Goal: Information Seeking & Learning: Understand process/instructions

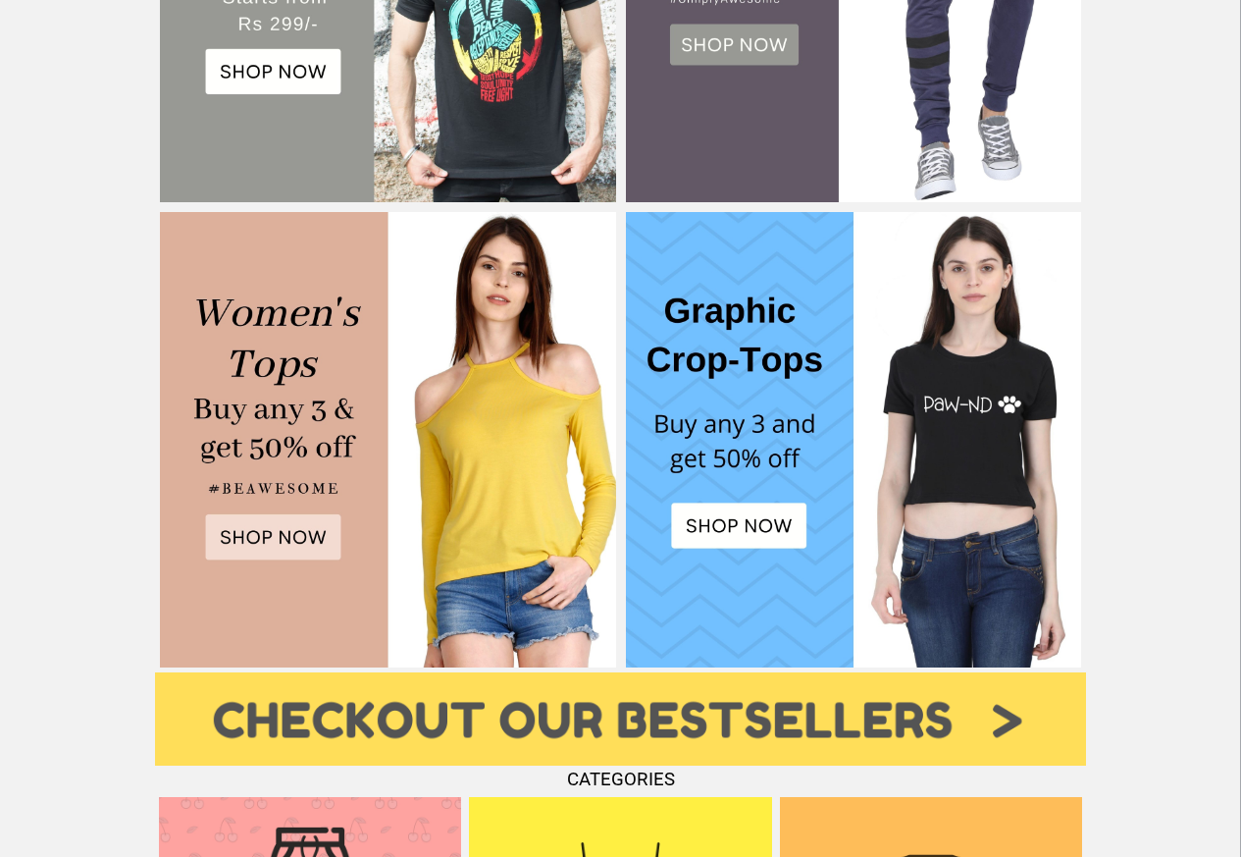
scroll to position [739, 0]
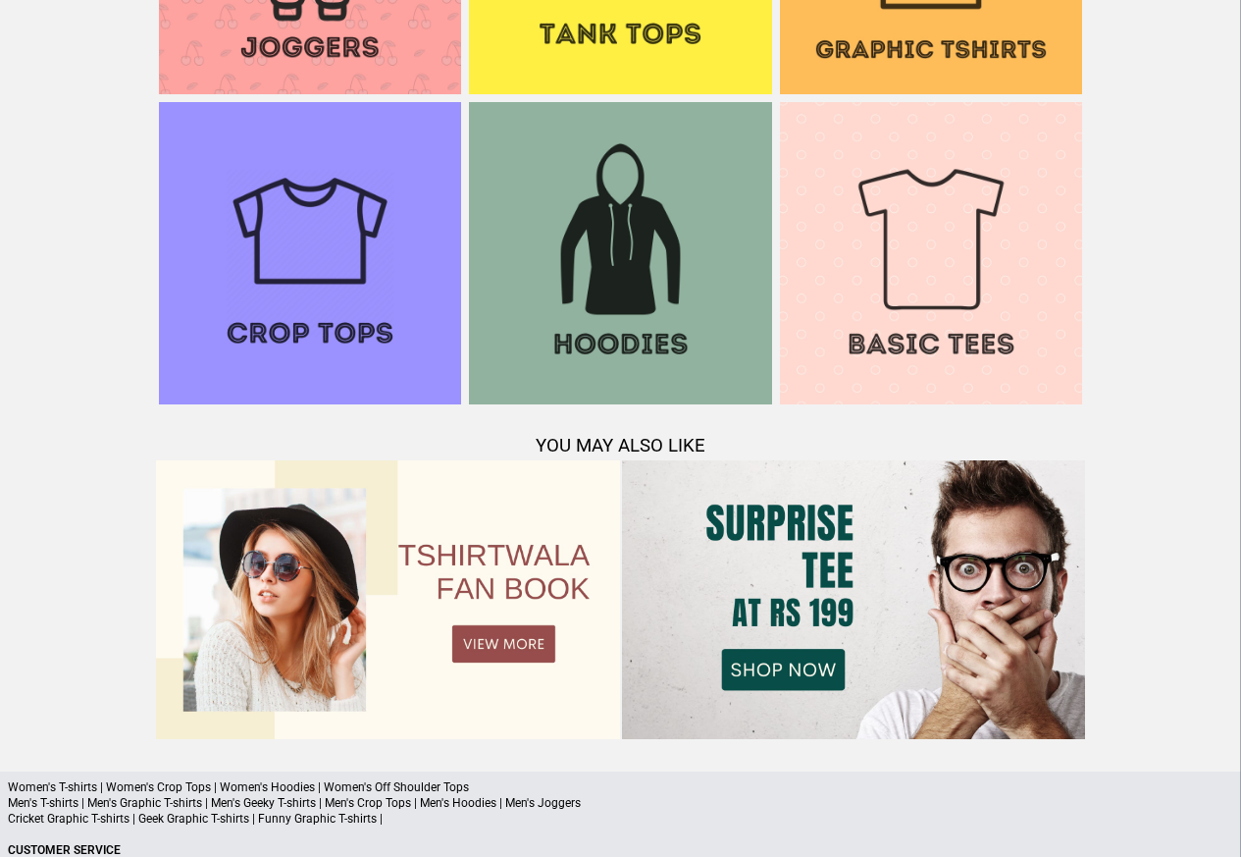
scroll to position [1894, 0]
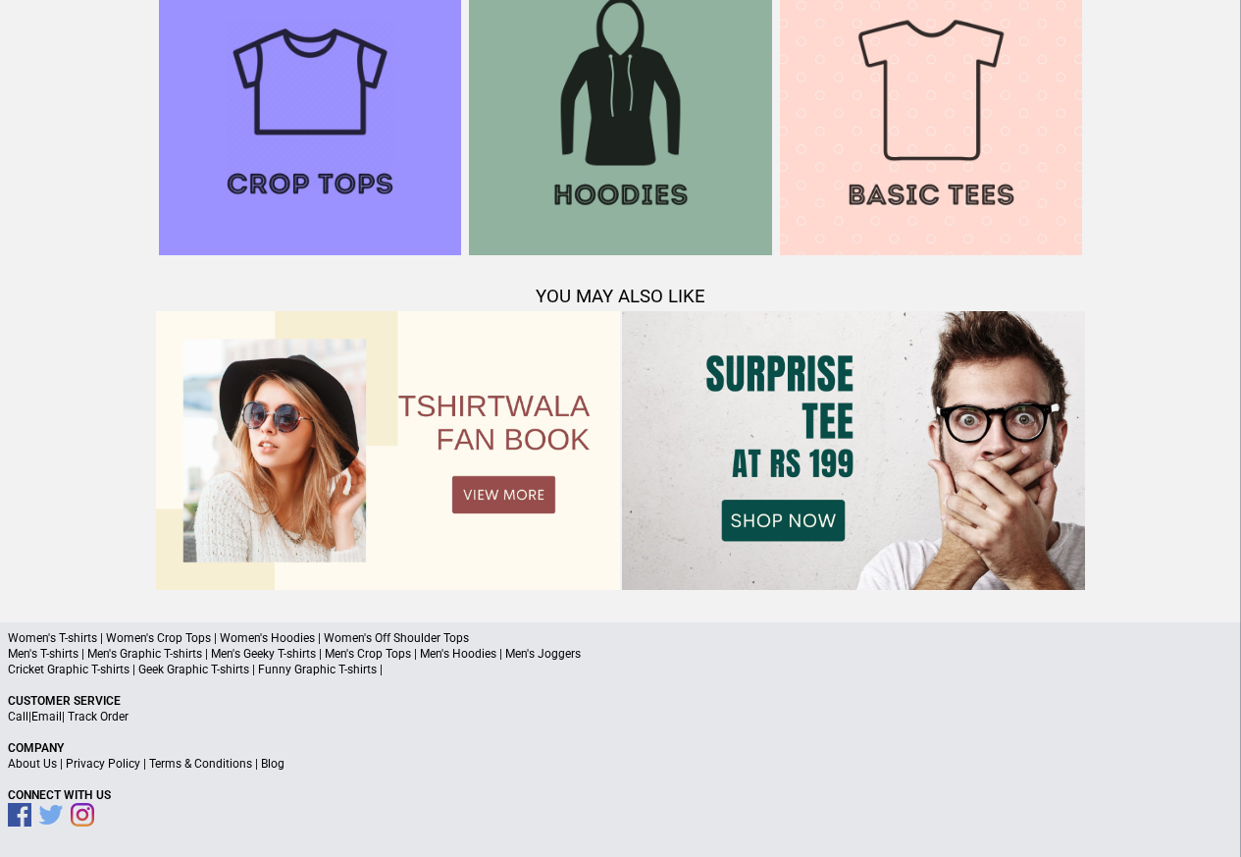
click at [280, 765] on a"] "Blog" at bounding box center [273, 764] width 24 height 14
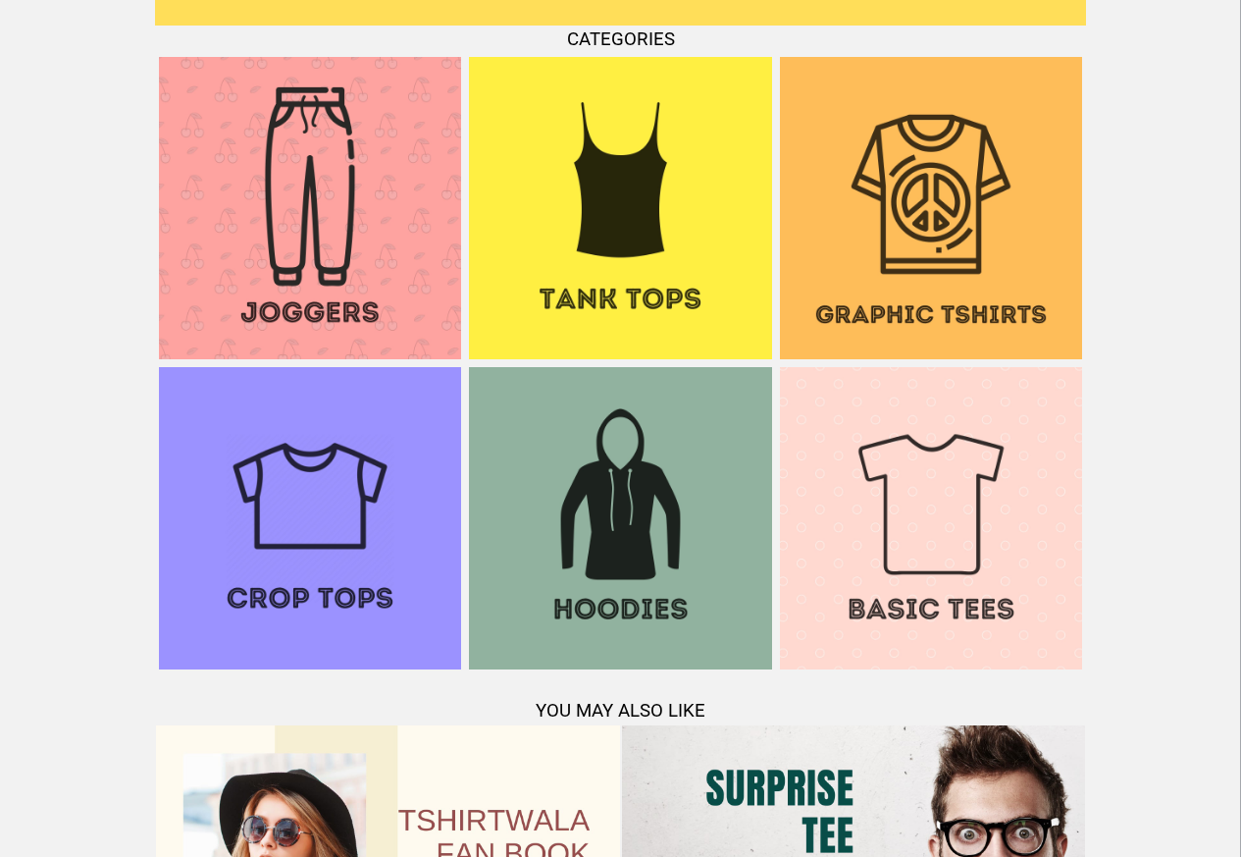
scroll to position [1531, 0]
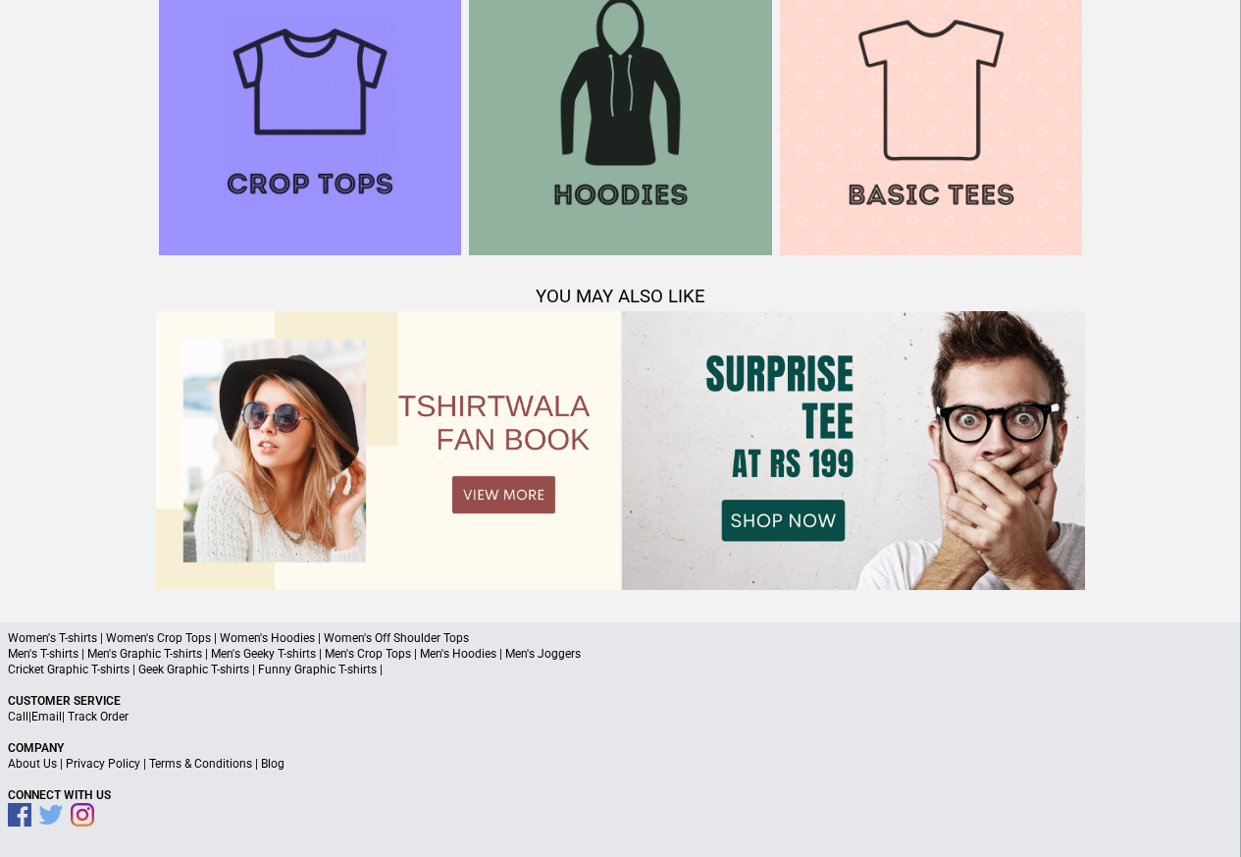
scroll to position [1729, 0]
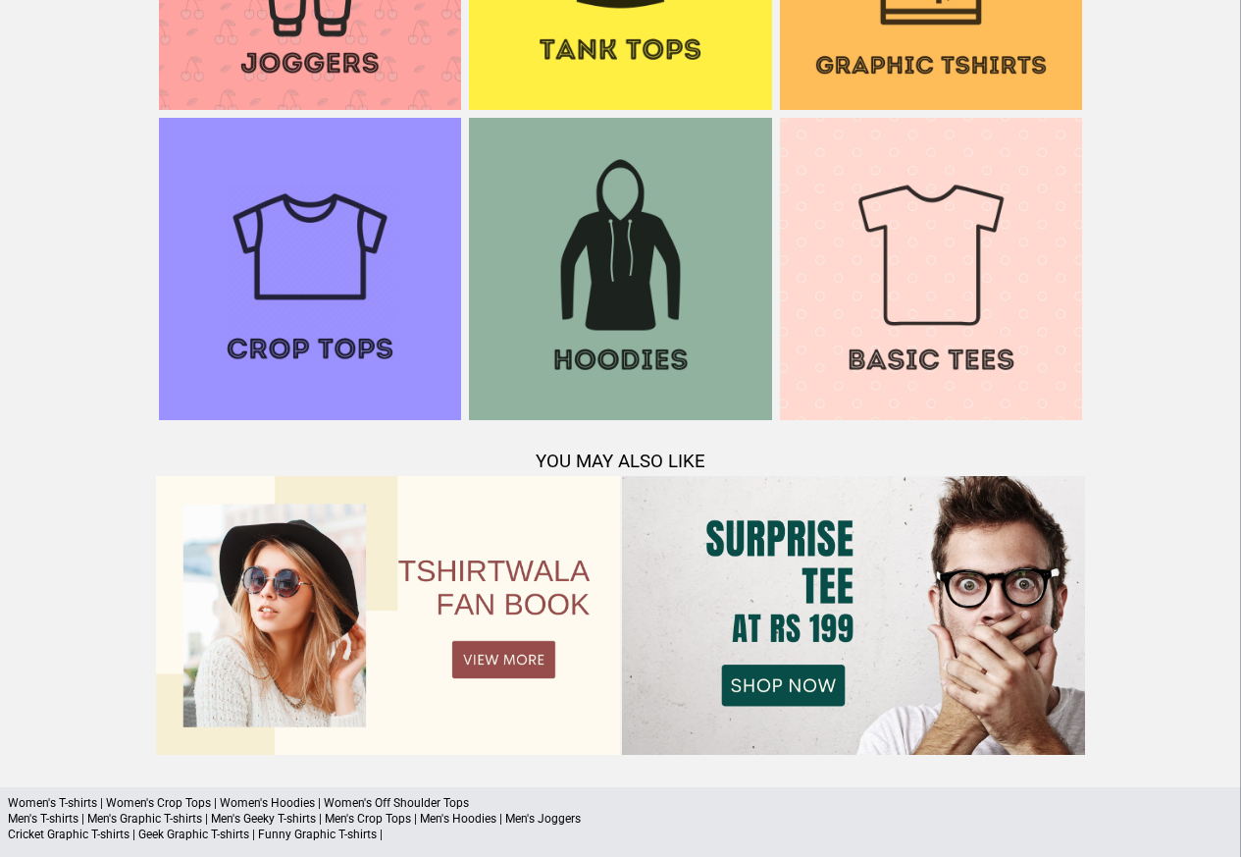
click at [260, 812] on p "Men's T-shirts | Men's Graphic T-shirts | Men's Geeky T-shirts | Men's Crop Top…" at bounding box center [621, 819] width 1226 height 16
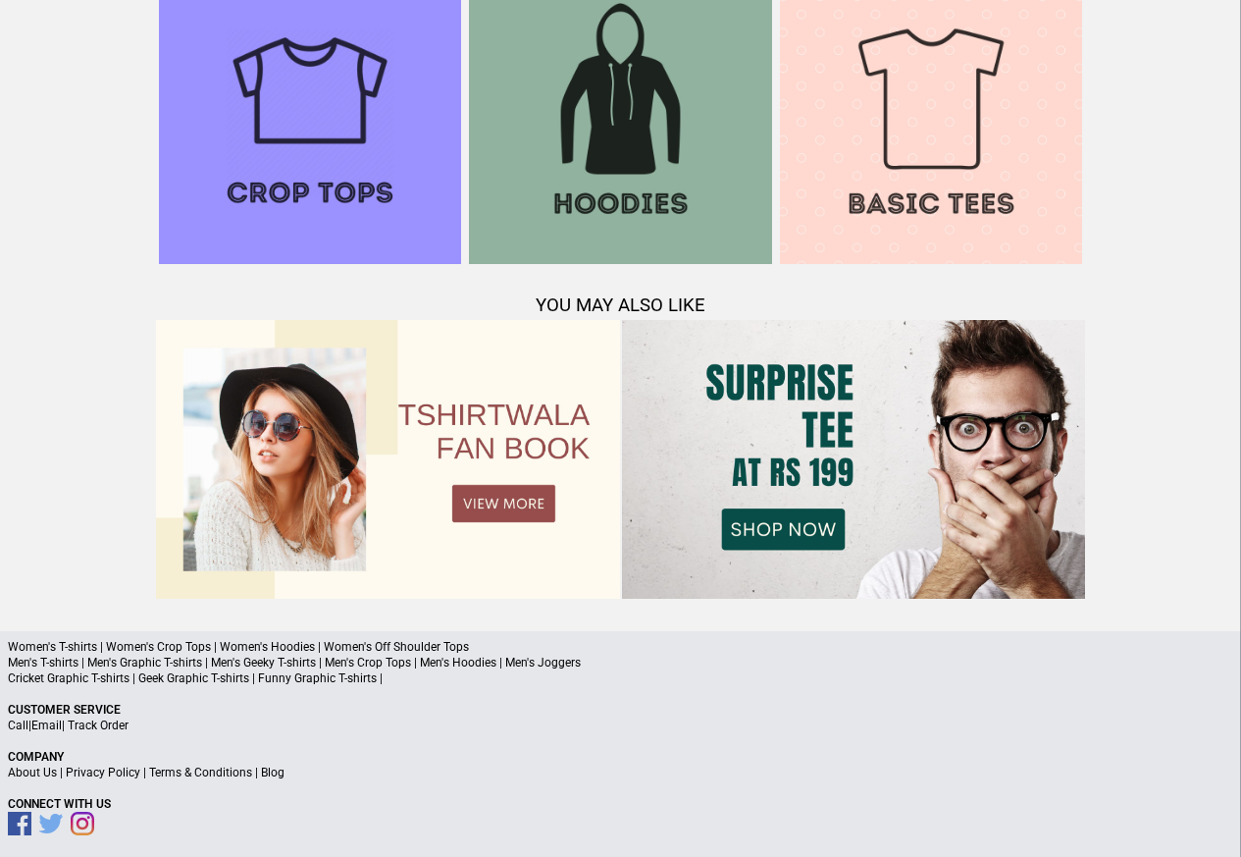
scroll to position [1894, 0]
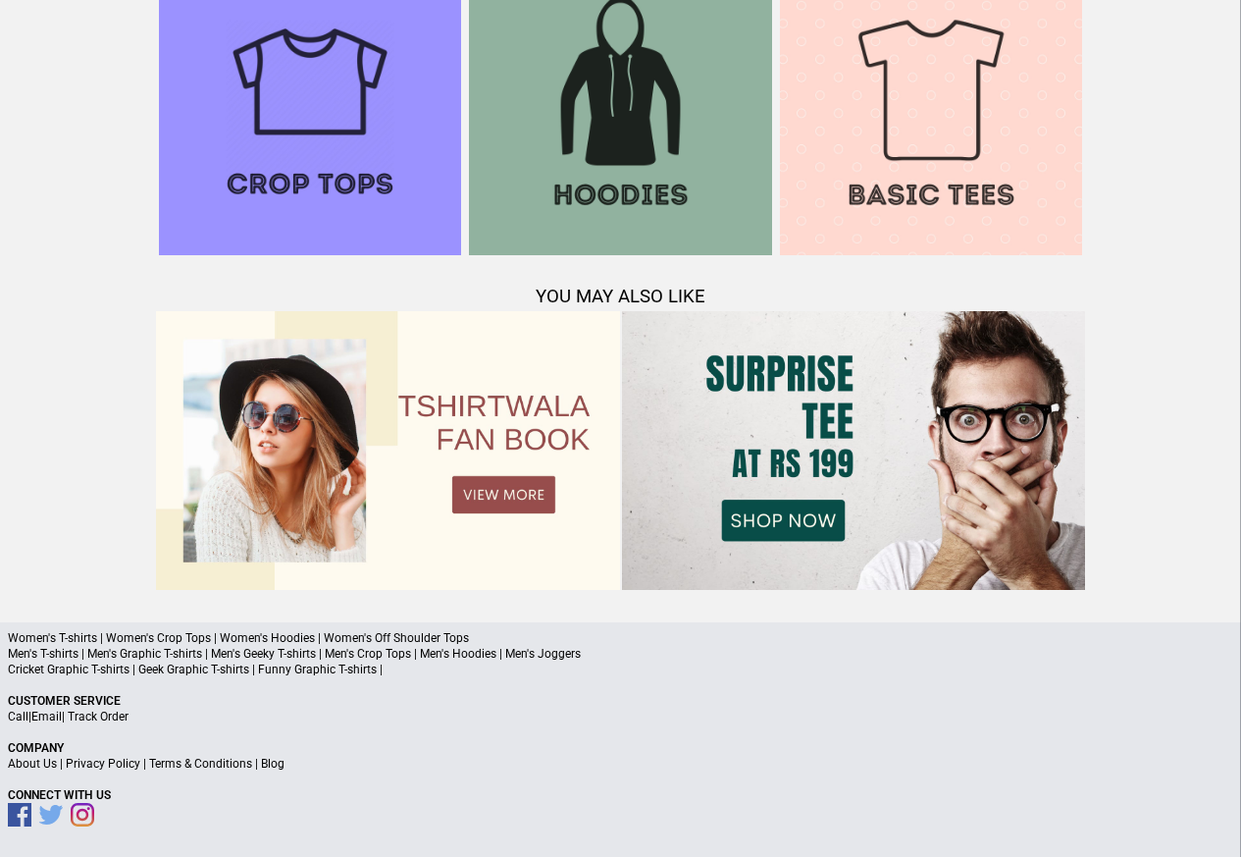
click at [286, 761] on p "About Us | Privacy Policy | Terms & Conditions | Blog" at bounding box center [621, 764] width 1226 height 16
click at [265, 763] on a"] "Blog" at bounding box center [273, 764] width 24 height 14
